Goal: Task Accomplishment & Management: Use online tool/utility

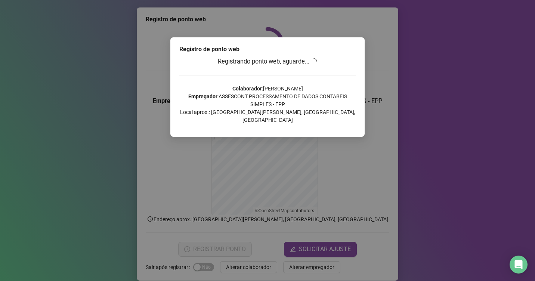
click at [457, 100] on div "Registro de ponto web Registrando ponto web, aguarde... Colaborador : [PERSON_N…" at bounding box center [267, 140] width 535 height 281
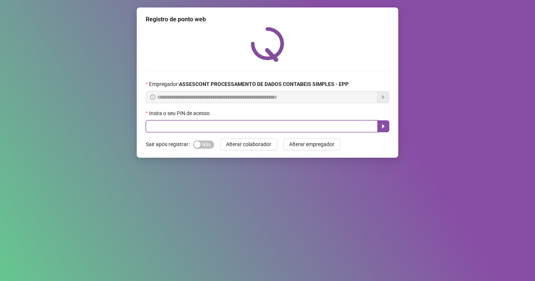
click at [287, 131] on input "text" at bounding box center [262, 126] width 232 height 12
type input "*"
type input "*****"
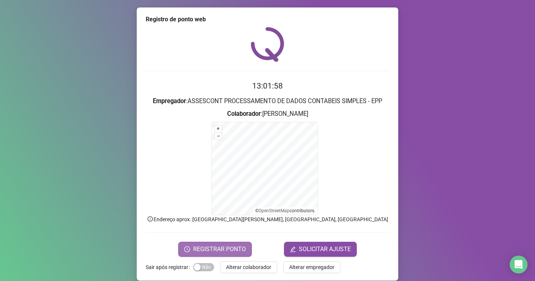
click at [220, 247] on span "REGISTRAR PONTO" at bounding box center [219, 248] width 53 height 9
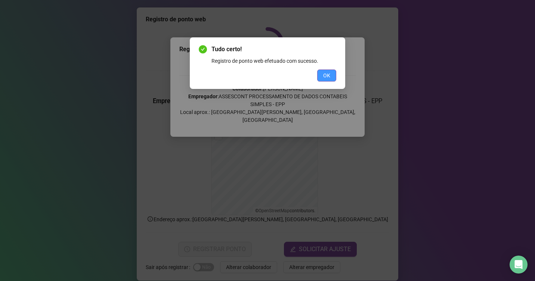
click at [331, 74] on button "OK" at bounding box center [326, 75] width 19 height 12
